Goal: Book appointment/travel/reservation

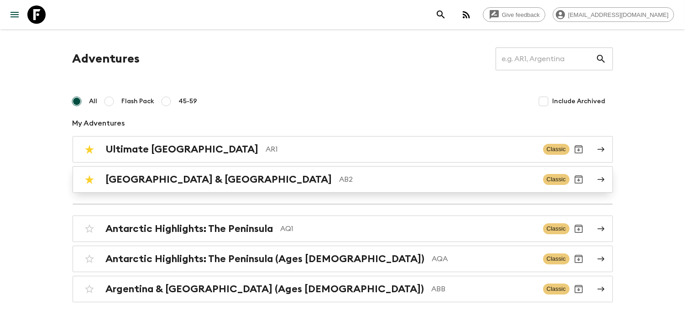
click at [340, 175] on p "AB2" at bounding box center [438, 179] width 196 height 11
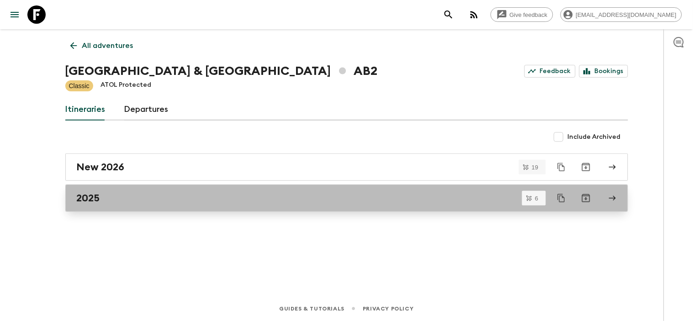
click at [217, 189] on link "2025" at bounding box center [346, 197] width 563 height 27
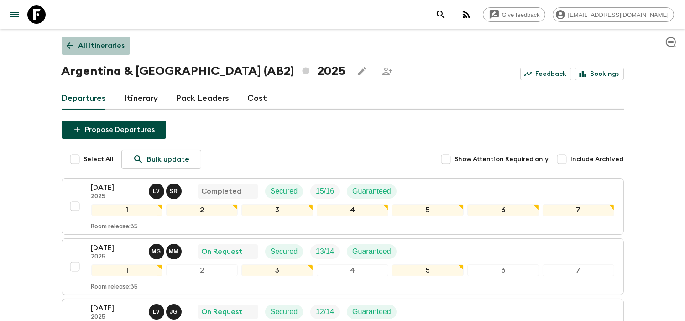
click at [89, 42] on p "All itineraries" at bounding box center [102, 45] width 47 height 11
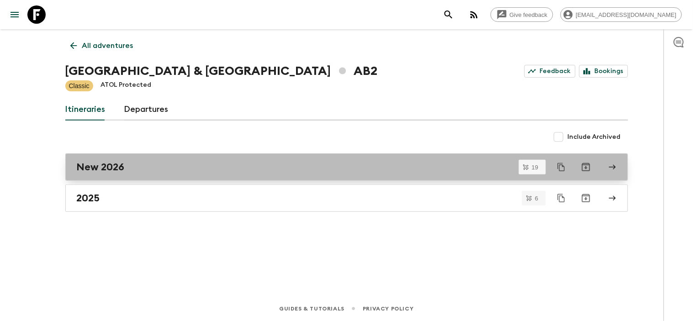
click at [151, 168] on div "New 2026" at bounding box center [338, 167] width 522 height 12
